Goal: Book appointment/travel/reservation

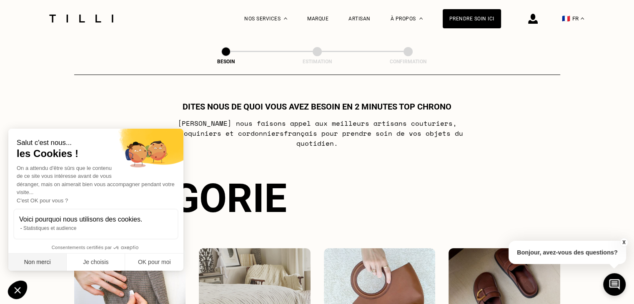
click at [45, 269] on button "Non merci" at bounding box center [37, 263] width 58 height 18
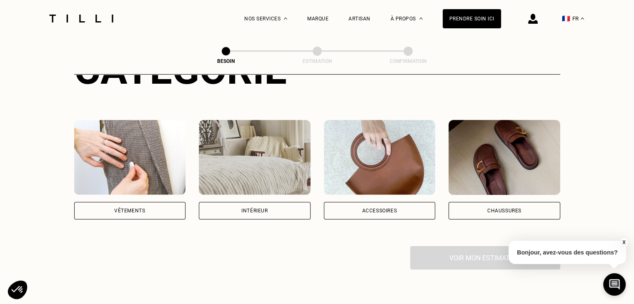
scroll to position [133, 0]
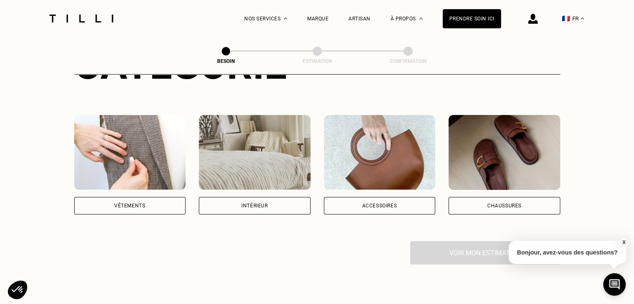
click at [121, 197] on div "Vêtements" at bounding box center [130, 206] width 112 height 18
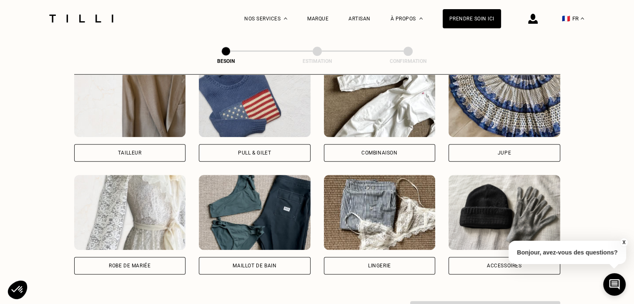
scroll to position [513, 0]
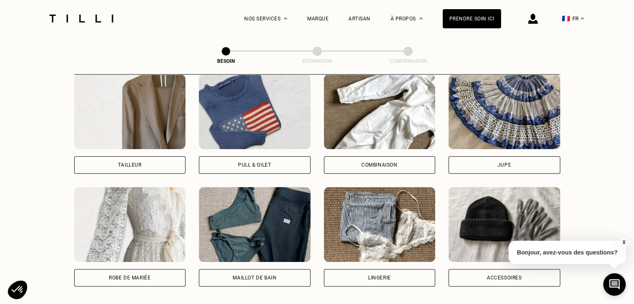
click at [154, 269] on div "Robe de mariée" at bounding box center [130, 278] width 112 height 18
select select "FR"
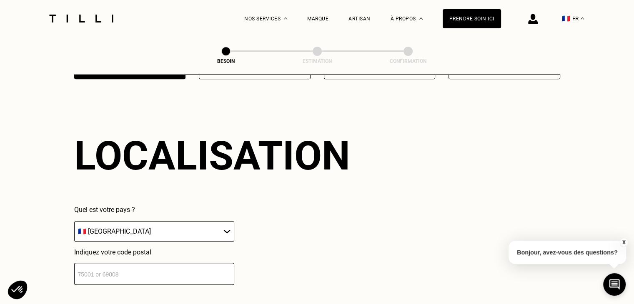
scroll to position [725, 0]
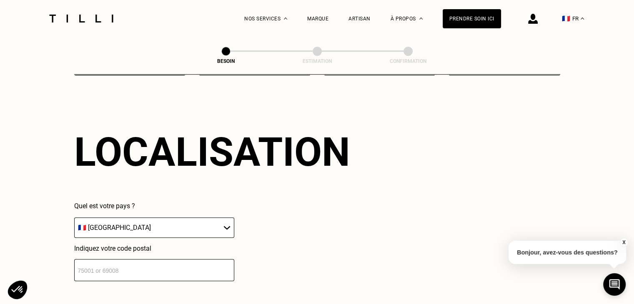
click at [167, 268] on input "number" at bounding box center [154, 270] width 160 height 22
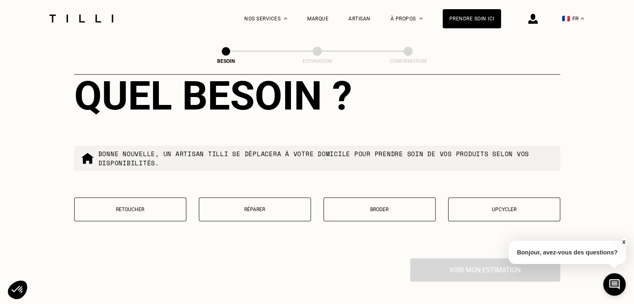
scroll to position [995, 0]
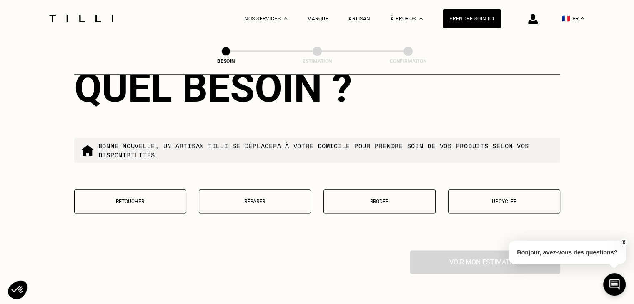
type input "94100"
click at [146, 199] on p "Retoucher" at bounding box center [130, 202] width 103 height 6
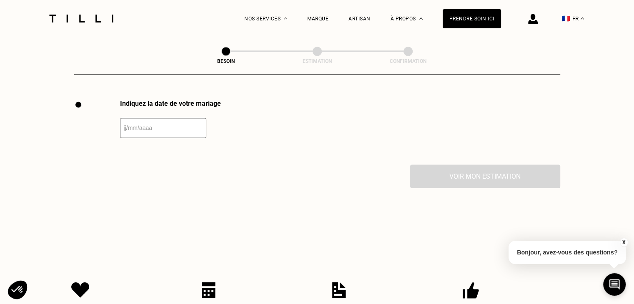
scroll to position [1146, 0]
click at [137, 125] on input "text" at bounding box center [163, 128] width 86 height 20
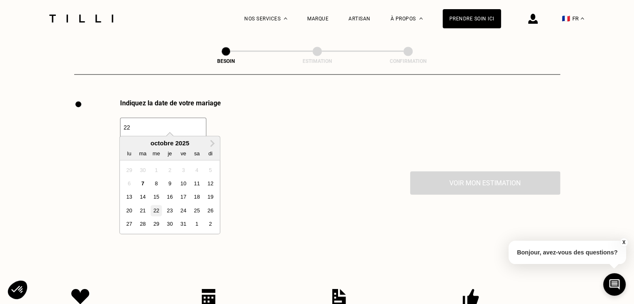
click at [157, 212] on div "22" at bounding box center [155, 210] width 11 height 11
type input "[DATE]"
